Goal: Ask a question

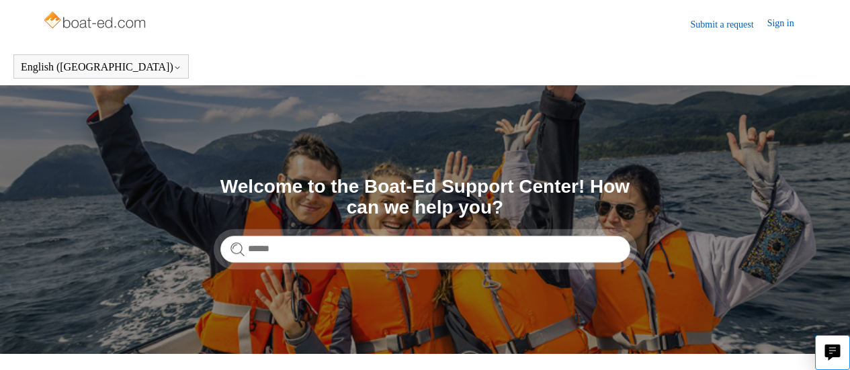
scroll to position [45, 0]
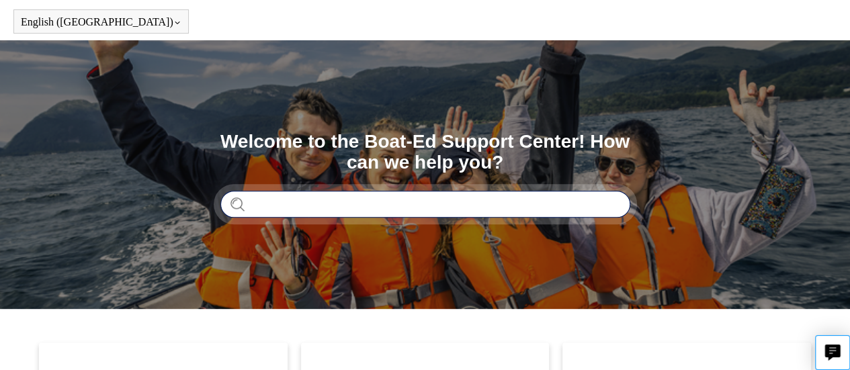
click at [558, 200] on input "Search" at bounding box center [426, 204] width 410 height 27
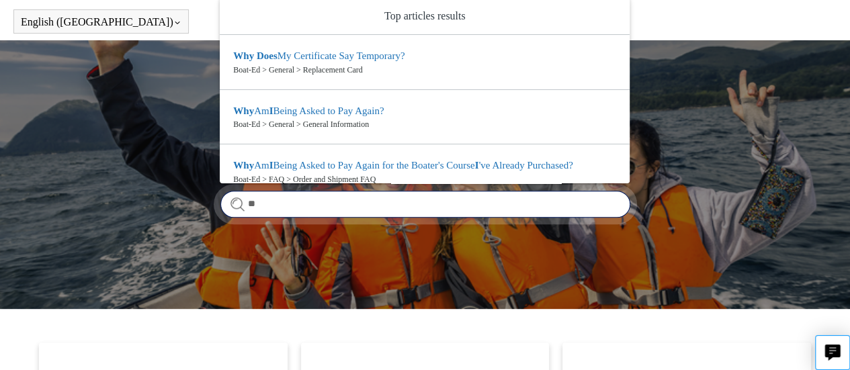
type input "*"
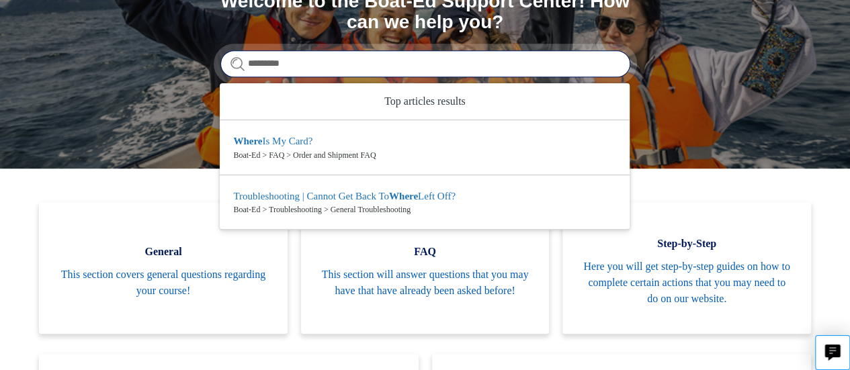
scroll to position [186, 0]
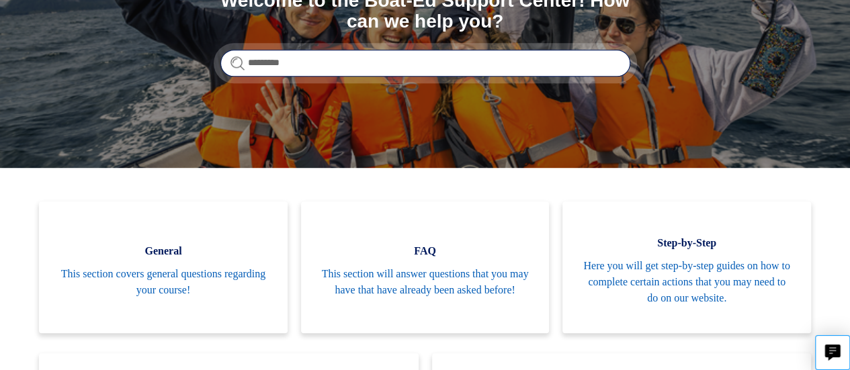
type input "*********"
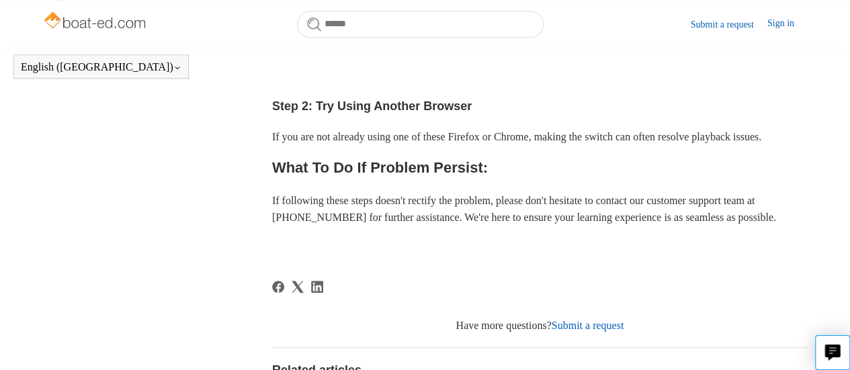
scroll to position [573, 0]
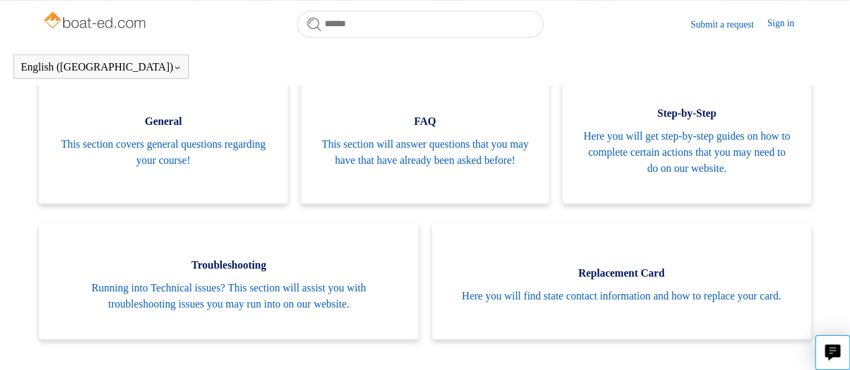
scroll to position [280, 0]
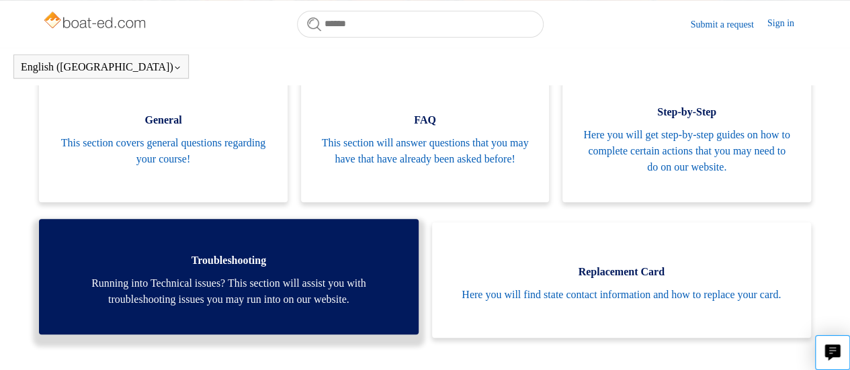
click at [293, 311] on link "Troubleshooting Running into Technical issues? This section will assist you wit…" at bounding box center [228, 277] width 379 height 116
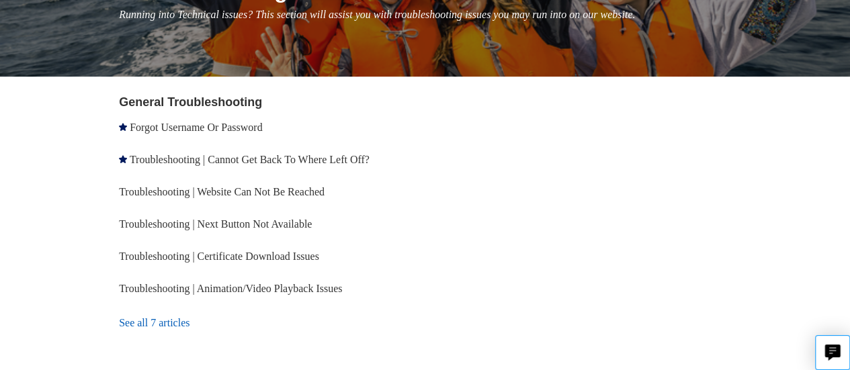
scroll to position [204, 0]
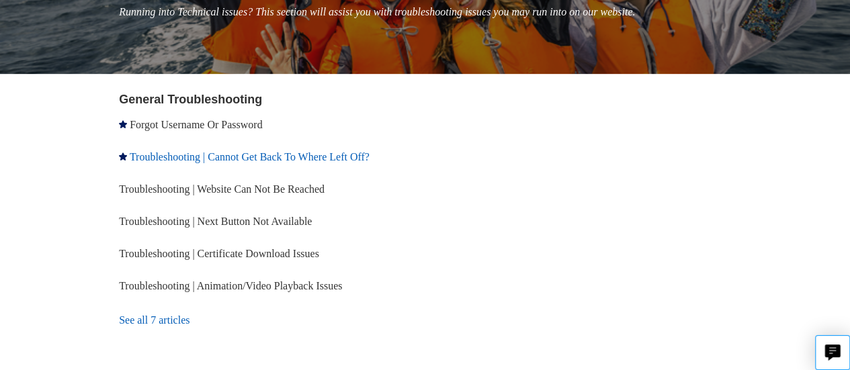
click at [308, 154] on link "Troubleshooting | Cannot Get Back To Where Left Off?" at bounding box center [250, 156] width 240 height 11
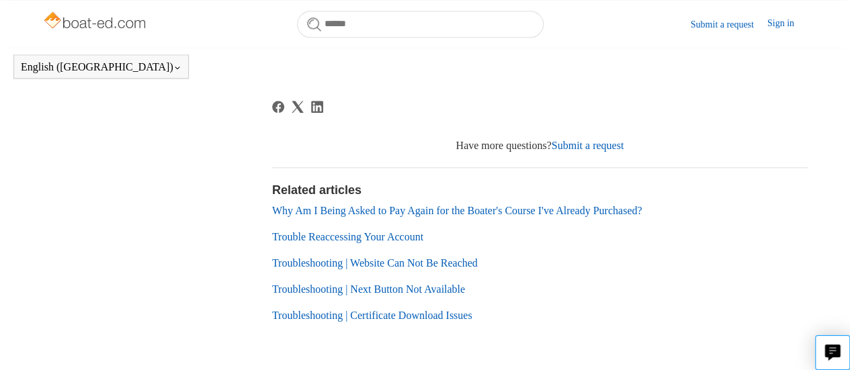
scroll to position [750, 0]
click at [610, 151] on link "Submit a request" at bounding box center [588, 144] width 73 height 11
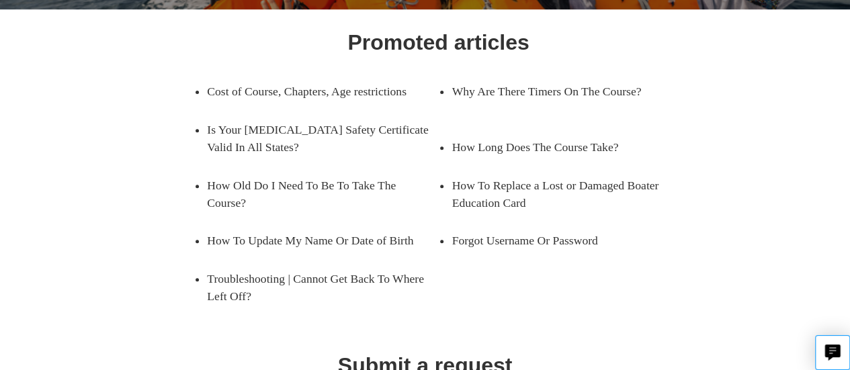
scroll to position [206, 0]
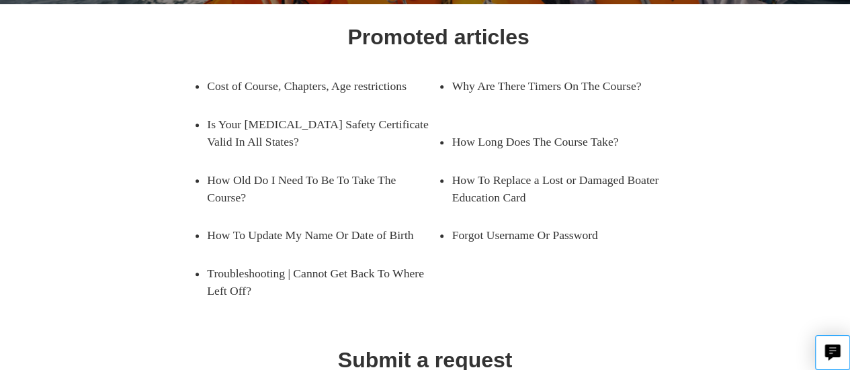
click at [747, 196] on div "Promoted articles Cost of Course, Chapters, Age restrictions Why Are There Time…" at bounding box center [425, 243] width 689 height 444
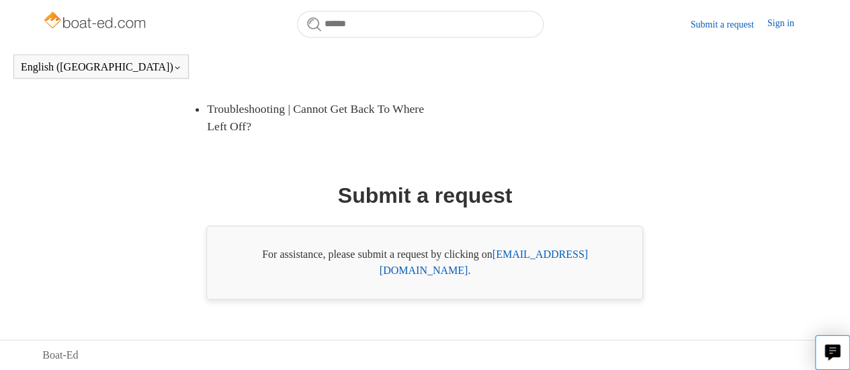
scroll to position [351, 0]
click at [561, 276] on link "support@boat-ed.com" at bounding box center [484, 263] width 208 height 28
click at [563, 272] on link "support@boat-ed.com" at bounding box center [484, 263] width 208 height 28
click at [651, 136] on ul "Cost of Course, Chapters, Age restrictions Why Are There Timers On The Course? …" at bounding box center [438, 24] width 516 height 243
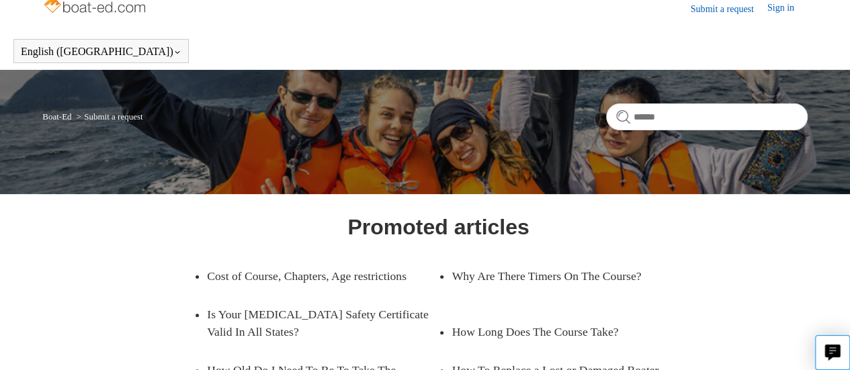
scroll to position [12, 0]
